Goal: Use online tool/utility: Utilize a website feature to perform a specific function

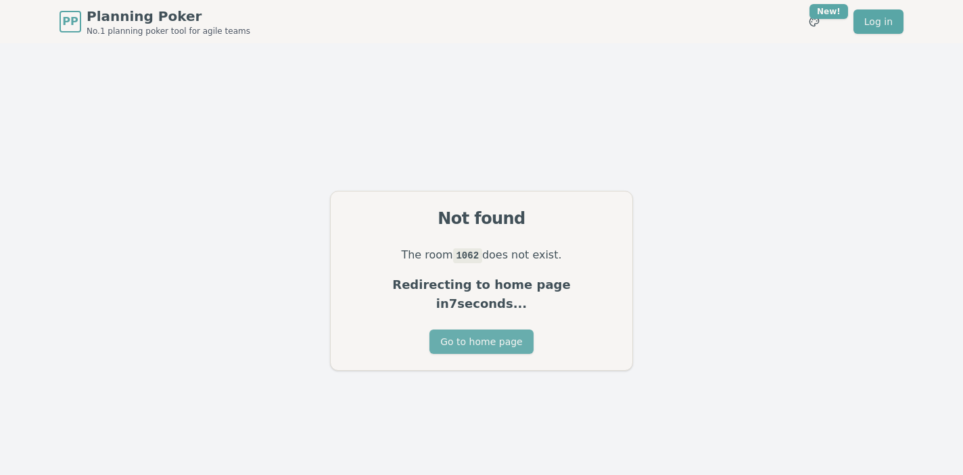
click at [485, 336] on button "Go to home page" at bounding box center [482, 341] width 104 height 24
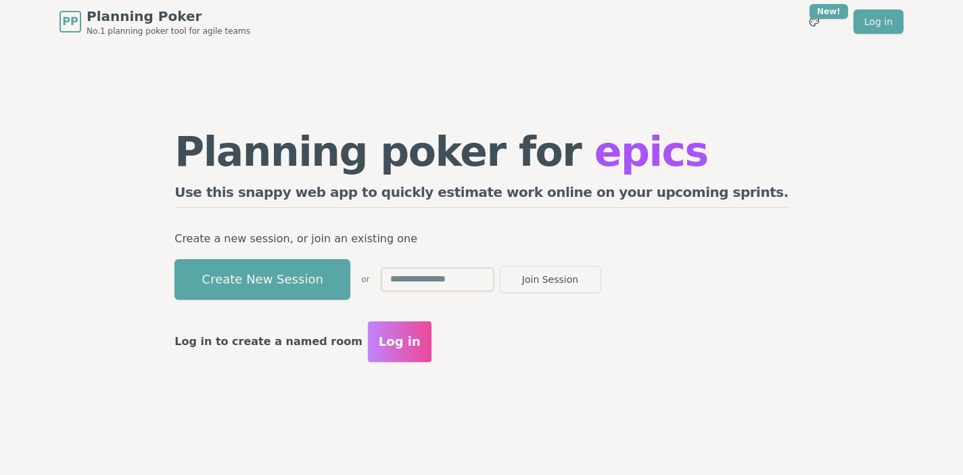
click at [495, 276] on input "text" at bounding box center [438, 279] width 114 height 24
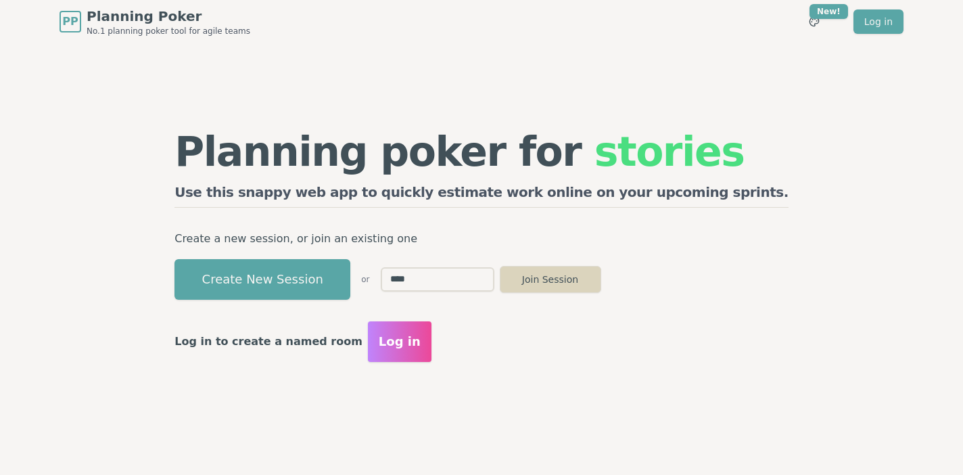
type input "****"
click at [601, 288] on button "Join Session" at bounding box center [550, 279] width 101 height 27
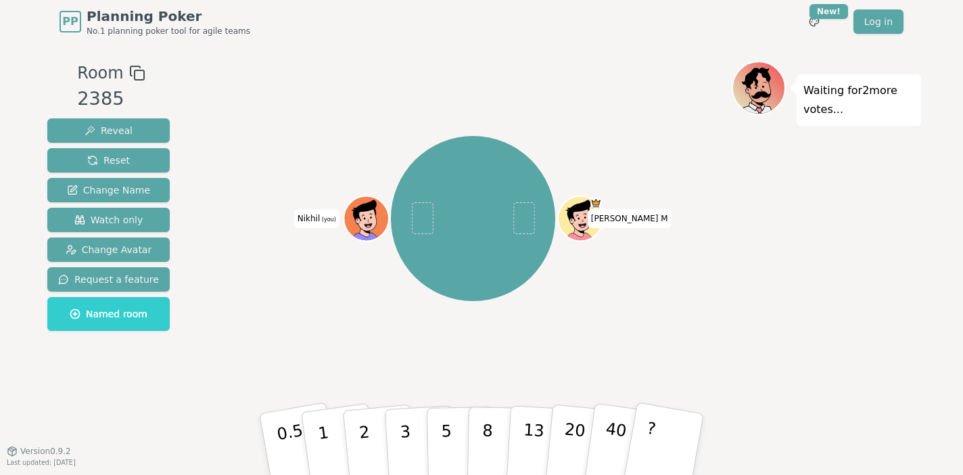
click at [367, 229] on div at bounding box center [368, 231] width 44 height 39
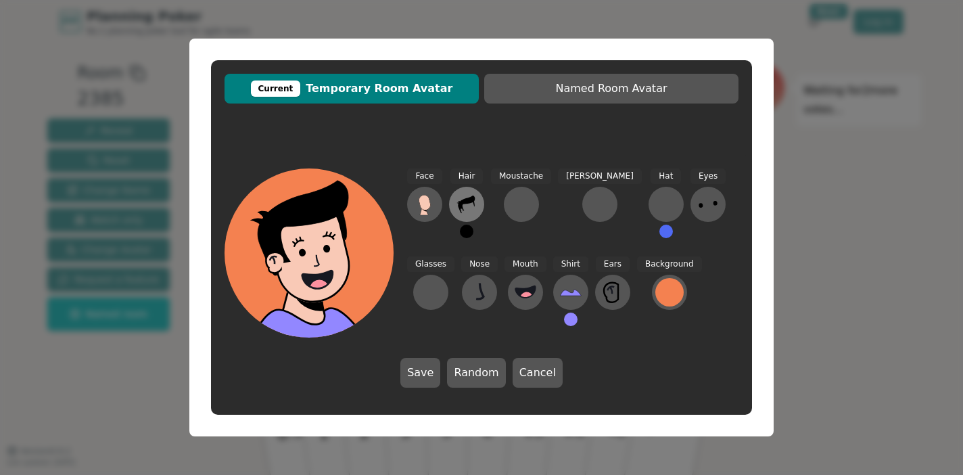
click at [455, 196] on button at bounding box center [466, 204] width 35 height 35
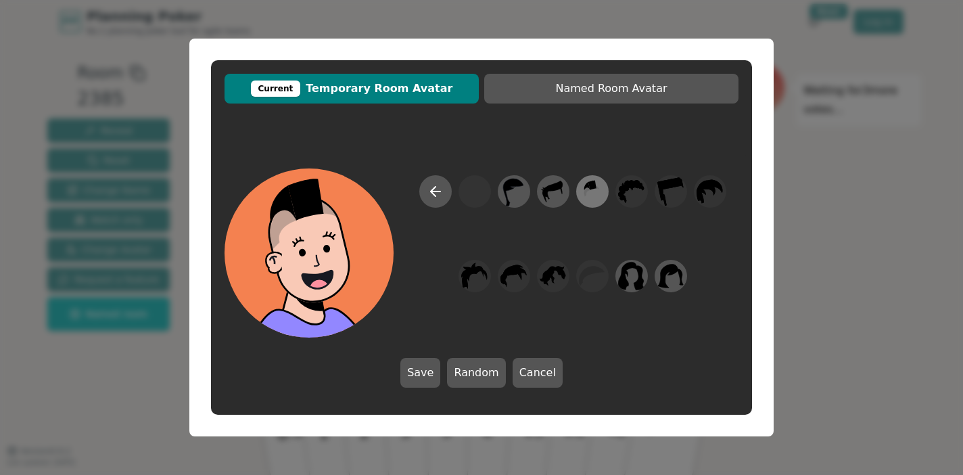
click at [596, 196] on icon at bounding box center [592, 192] width 26 height 30
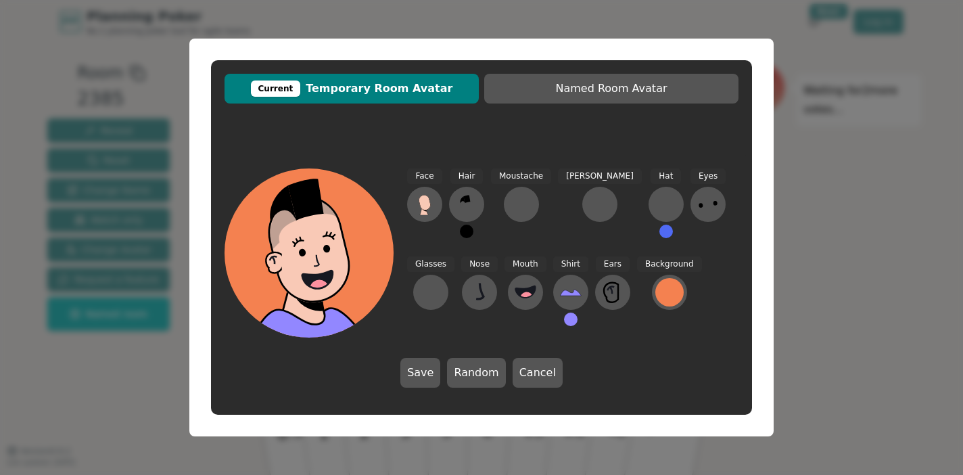
click at [801, 214] on div "Current Temporary Room Avatar Named Room Avatar Face Hair Moustache Beard Hat E…" at bounding box center [481, 237] width 963 height 475
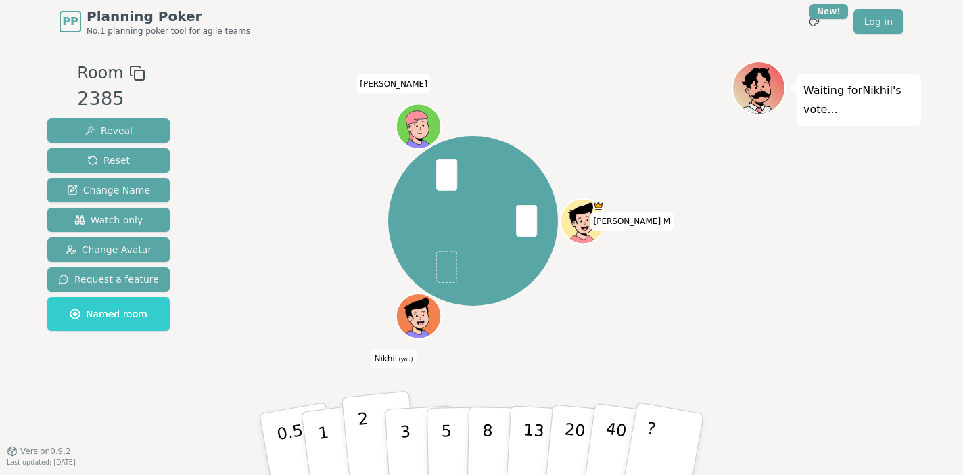
click at [359, 450] on button "2" at bounding box center [380, 445] width 77 height 108
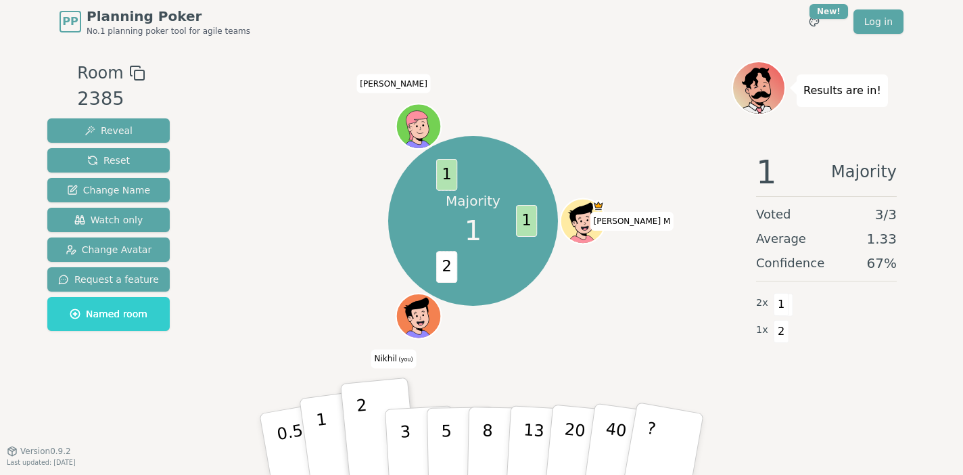
click at [336, 467] on button "1" at bounding box center [339, 445] width 81 height 110
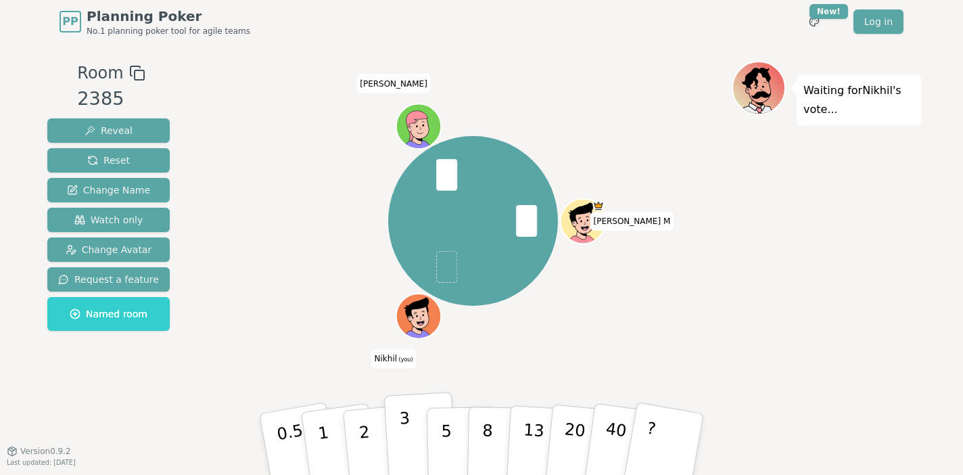
click at [411, 448] on button "3" at bounding box center [421, 445] width 74 height 106
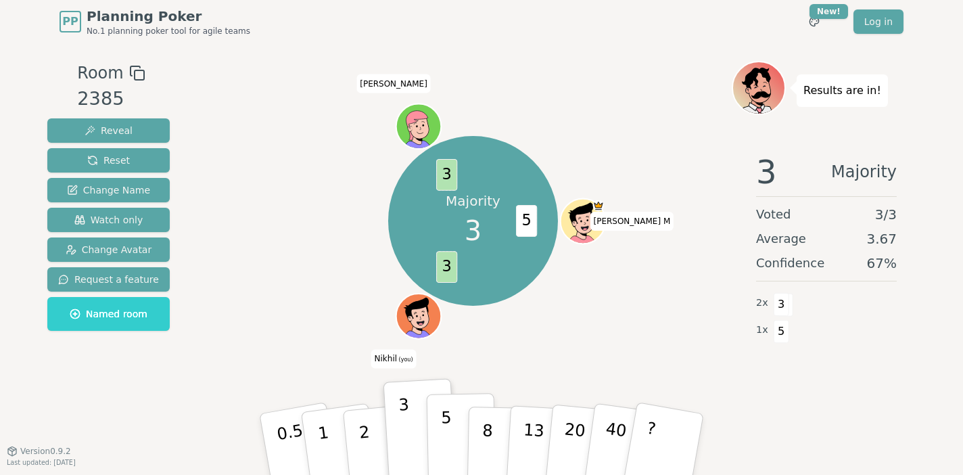
click at [449, 411] on button "5" at bounding box center [462, 444] width 70 height 103
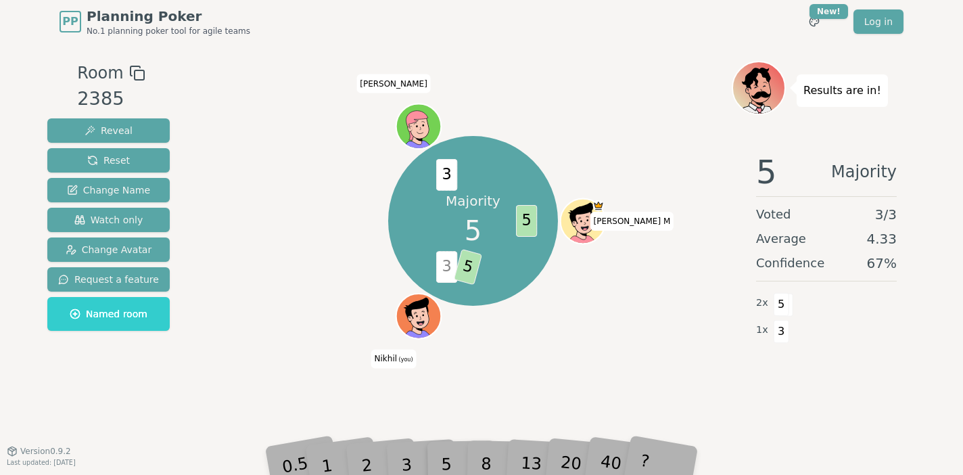
drag, startPoint x: 457, startPoint y: 258, endPoint x: 441, endPoint y: 497, distance: 238.7
click at [441, 474] on html "PP Planning Poker No.1 planning poker tool for agile teams Toggle theme New! Lo…" at bounding box center [481, 237] width 963 height 475
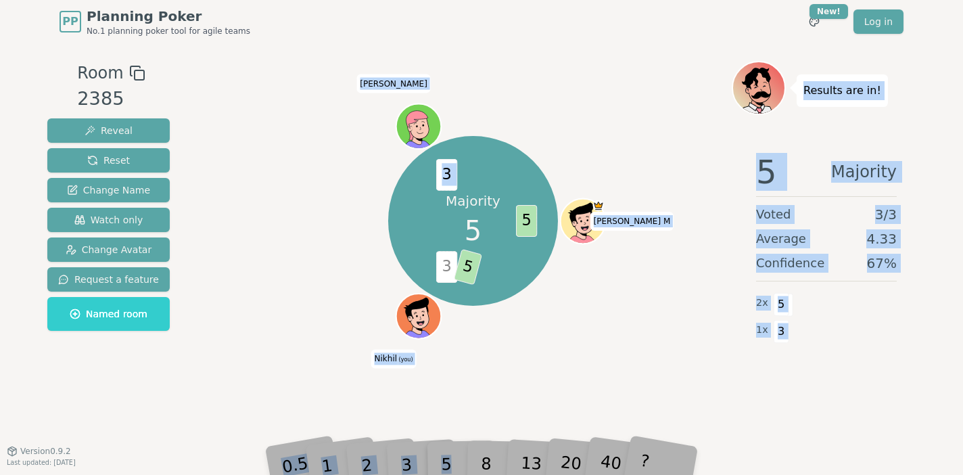
drag, startPoint x: 471, startPoint y: 268, endPoint x: 453, endPoint y: 470, distance: 202.4
click at [453, 469] on div "PP Planning Poker No.1 planning poker tool for agile teams Toggle theme New! Lo…" at bounding box center [481, 237] width 963 height 475
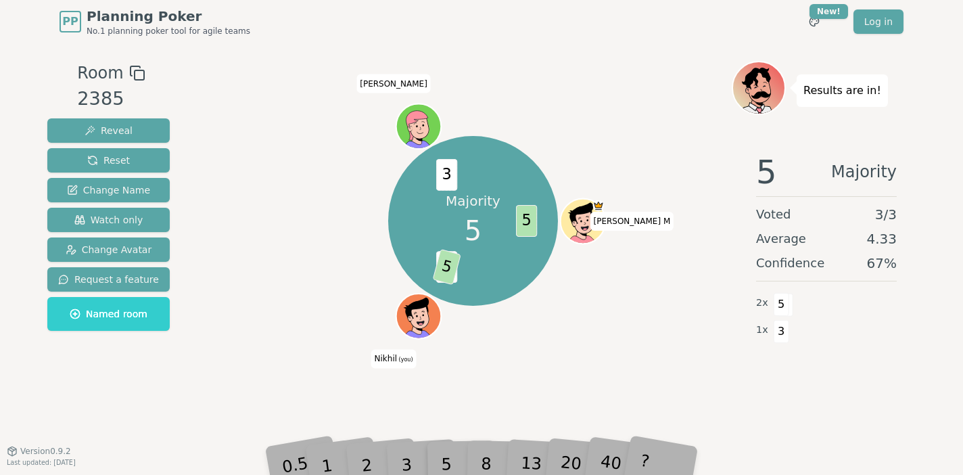
click at [385, 146] on div "Majority 5 5 3 5 3 Thilak M Nikhil (you) subha" at bounding box center [473, 220] width 518 height 271
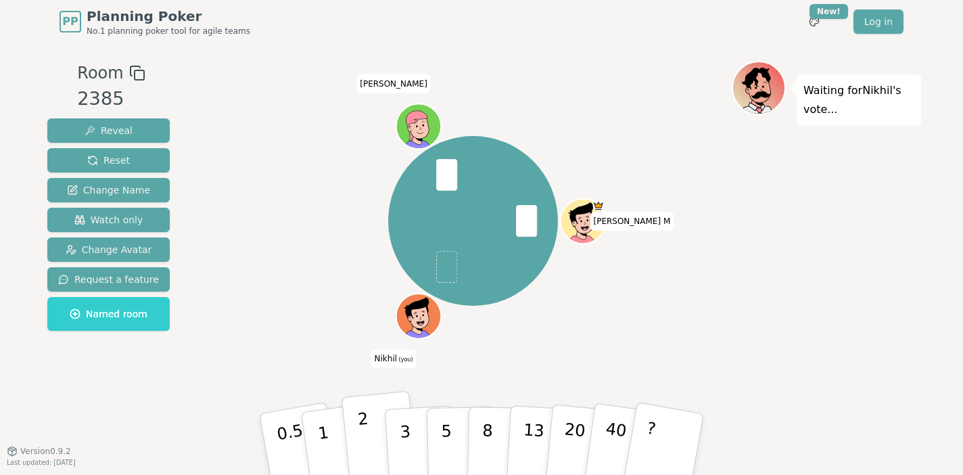
click at [358, 461] on button "2" at bounding box center [380, 445] width 77 height 108
click at [357, 444] on button "2" at bounding box center [380, 445] width 77 height 108
click at [314, 431] on button "1" at bounding box center [339, 445] width 81 height 110
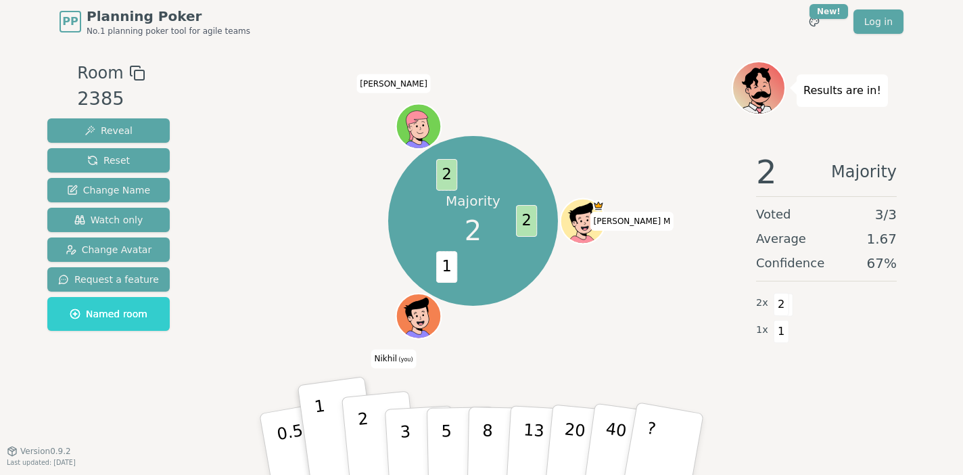
click at [363, 438] on p "2" at bounding box center [366, 446] width 18 height 74
